Goal: Obtain resource: Obtain resource

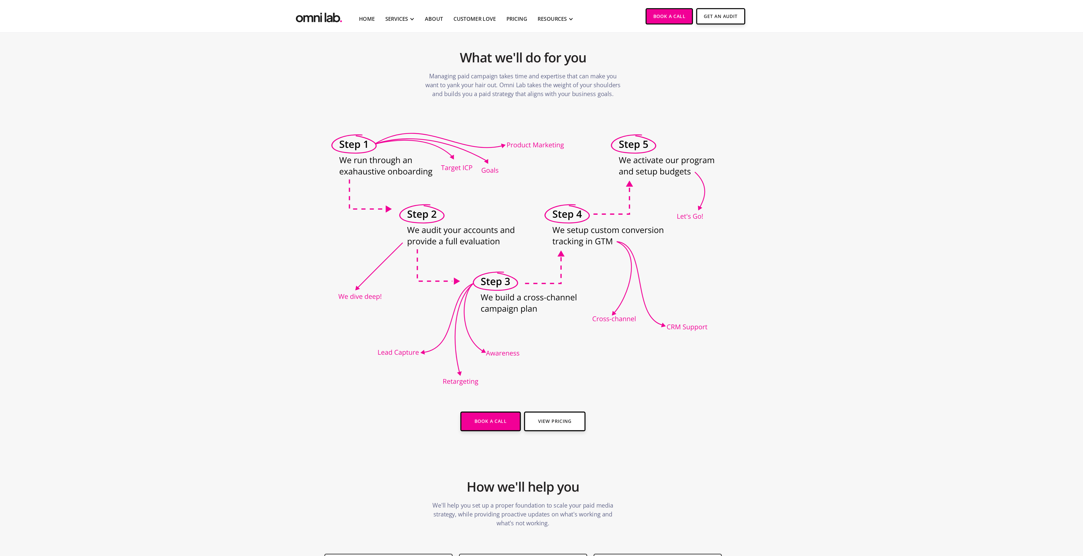
scroll to position [186, 0]
drag, startPoint x: 550, startPoint y: 138, endPoint x: 440, endPoint y: 198, distance: 125.2
click at [440, 198] on icon at bounding box center [542, 202] width 304 height 200
drag, startPoint x: 564, startPoint y: 147, endPoint x: 465, endPoint y: 134, distance: 99.9
click at [465, 134] on icon at bounding box center [542, 202] width 304 height 200
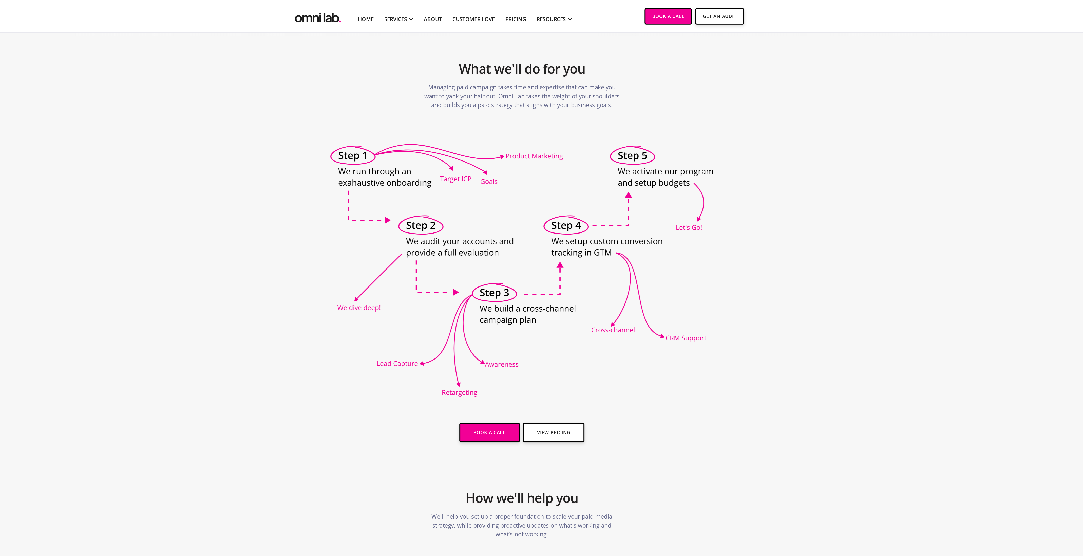
scroll to position [178, 0]
